Goal: Information Seeking & Learning: Learn about a topic

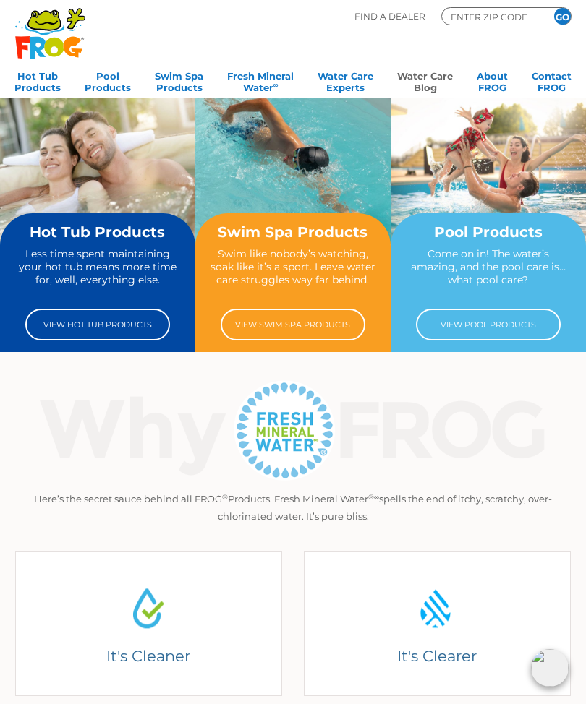
click at [432, 84] on link "Water Care Blog" at bounding box center [425, 80] width 56 height 29
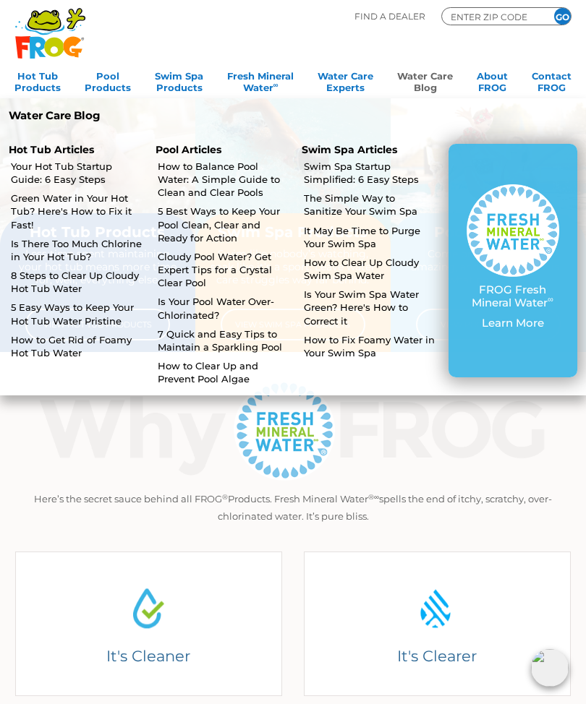
click at [58, 351] on link "How to Get Rid of Foamy Hot Tub Water" at bounding box center [77, 346] width 132 height 26
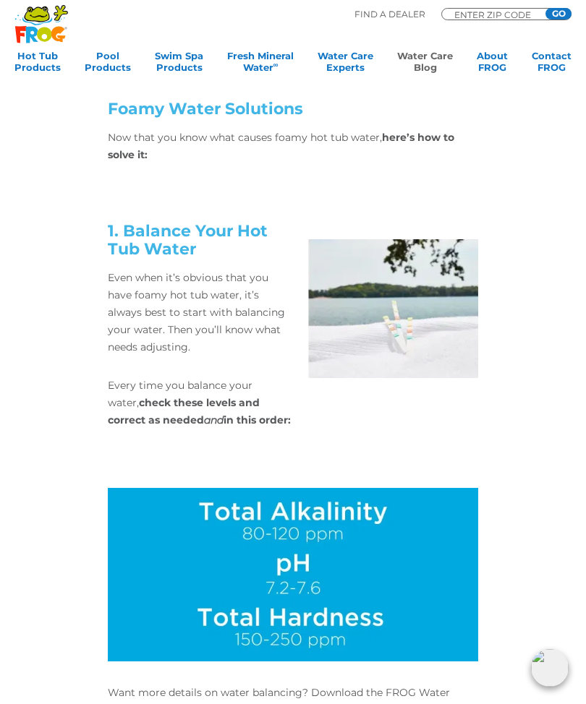
scroll to position [2449, 0]
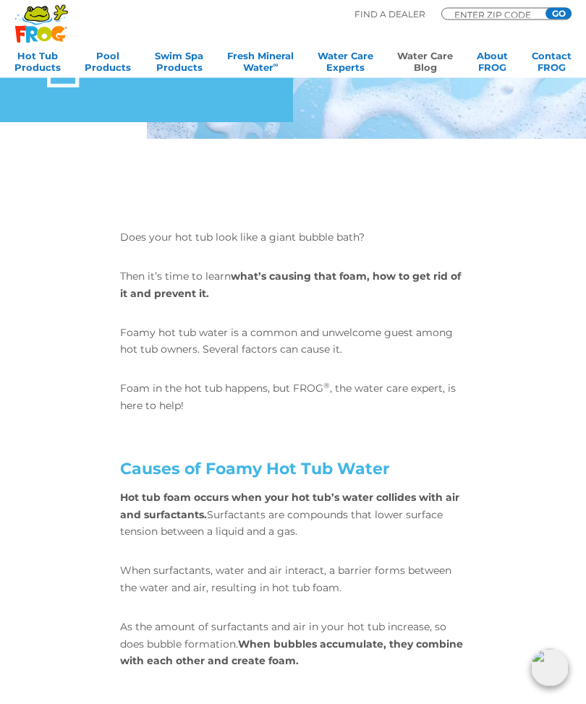
scroll to position [0, 0]
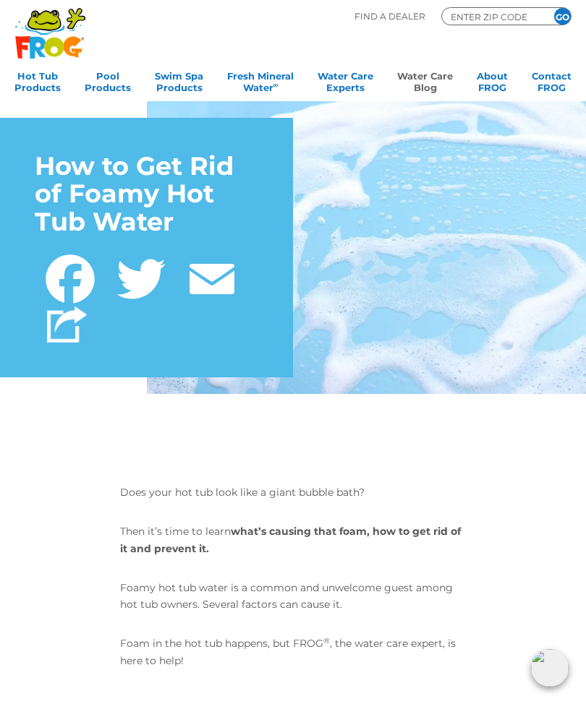
click at [425, 91] on link "Water Care Blog" at bounding box center [425, 80] width 56 height 29
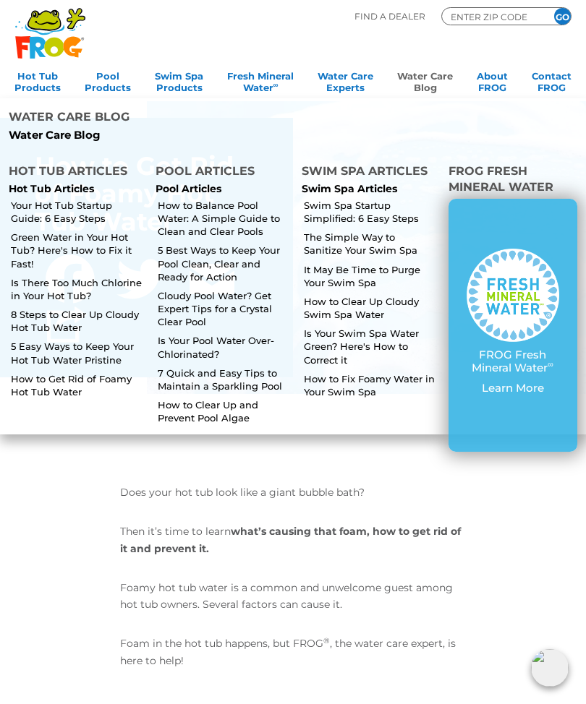
click at [108, 340] on link "5 Easy Ways to Keep Your Hot Tub Water Pristine" at bounding box center [77, 353] width 132 height 26
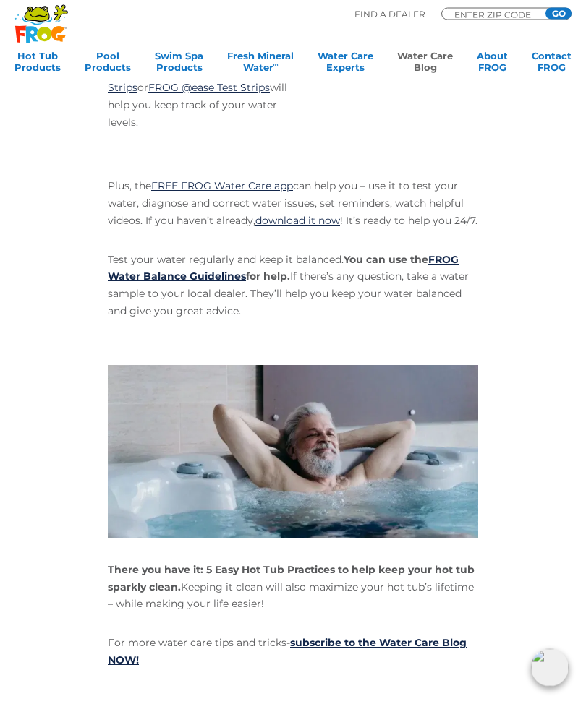
scroll to position [3481, 0]
click at [147, 253] on link "FROG Water Balance Guidelines" at bounding box center [283, 268] width 351 height 30
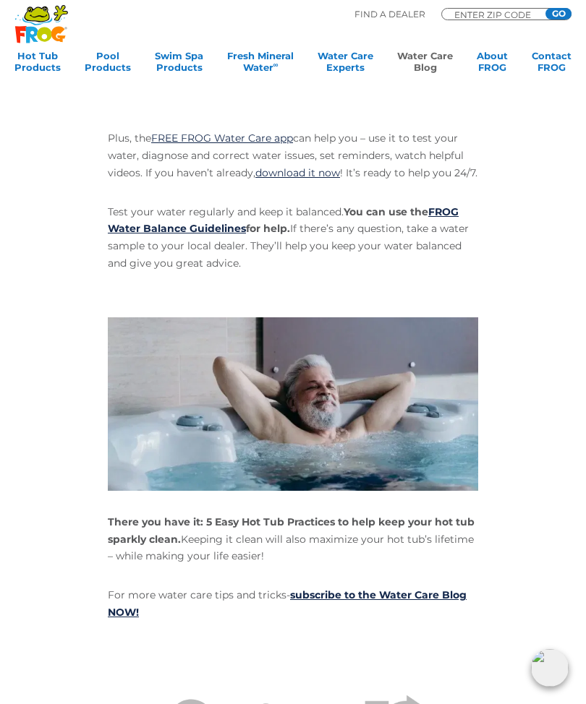
click at [429, 67] on link "Water Care Blog" at bounding box center [425, 64] width 56 height 29
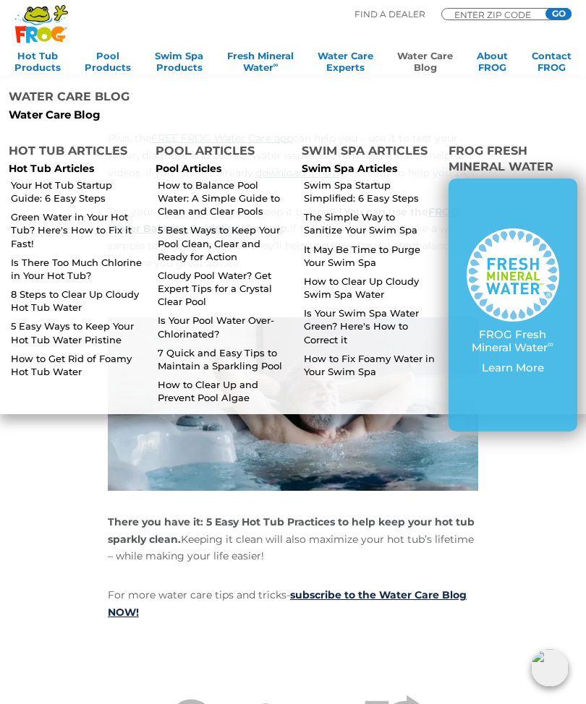
click at [228, 179] on link "How to Balance Pool Water: A Simple Guide to Clean and Clear Pools" at bounding box center [224, 199] width 132 height 40
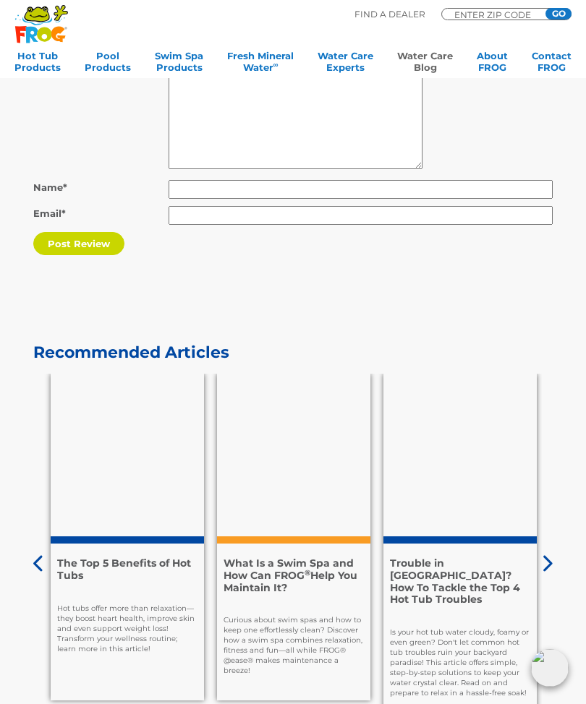
scroll to position [5781, 0]
